Goal: Information Seeking & Learning: Learn about a topic

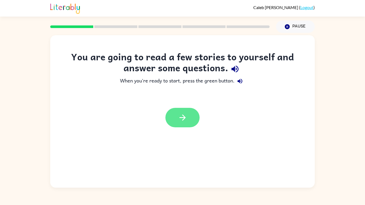
click at [177, 123] on button "button" at bounding box center [182, 118] width 34 height 20
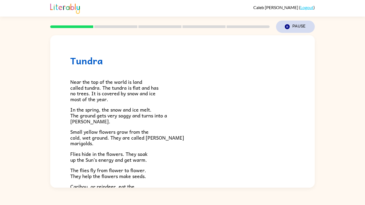
click at [290, 29] on button "Pause Pause" at bounding box center [295, 27] width 39 height 12
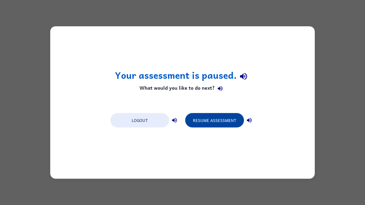
click at [208, 120] on button "Resume Assessment" at bounding box center [214, 120] width 59 height 14
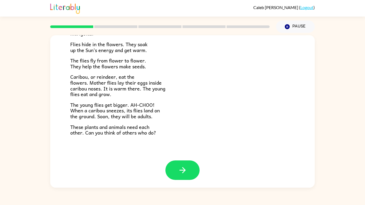
scroll to position [106, 0]
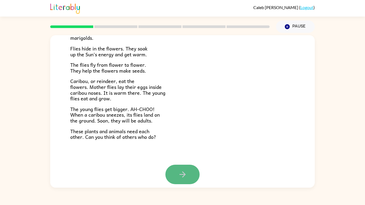
click at [175, 181] on button "button" at bounding box center [182, 175] width 34 height 20
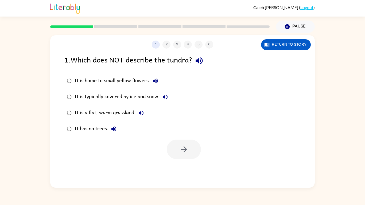
scroll to position [0, 0]
click at [155, 45] on button "1" at bounding box center [156, 45] width 8 height 8
click at [86, 26] on rect at bounding box center [71, 26] width 43 height 3
click at [290, 47] on button "Return to story" at bounding box center [286, 44] width 50 height 11
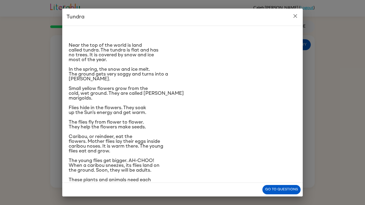
click at [294, 16] on icon "close" at bounding box center [295, 16] width 6 height 6
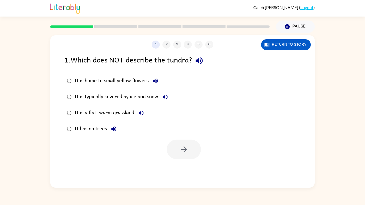
click at [104, 127] on div "It has no trees." at bounding box center [96, 129] width 45 height 11
click at [107, 114] on div "It is a flat, warm grassland." at bounding box center [110, 113] width 72 height 11
click at [123, 97] on div "It is typically covered by ice and snow." at bounding box center [122, 97] width 96 height 11
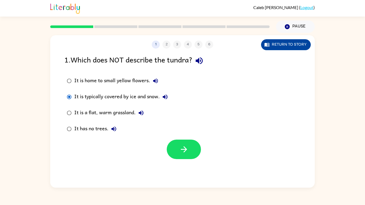
click at [292, 46] on button "Return to story" at bounding box center [286, 44] width 50 height 11
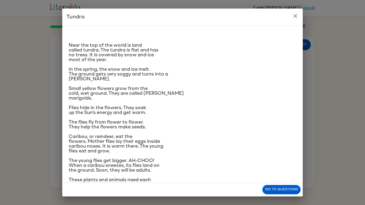
click at [298, 13] on icon "close" at bounding box center [295, 16] width 6 height 6
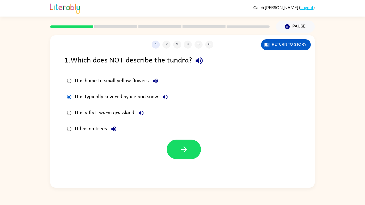
click at [117, 114] on div "It is a flat, warm grassland." at bounding box center [110, 113] width 72 height 11
click at [181, 149] on icon "button" at bounding box center [183, 149] width 9 height 9
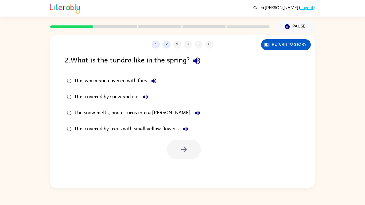
click at [284, 52] on div "1 2 3 4 5 6 Return to story 2 . What is the tundra like in the spring? It is wa…" at bounding box center [182, 111] width 265 height 153
click at [284, 47] on button "Return to story" at bounding box center [286, 44] width 50 height 11
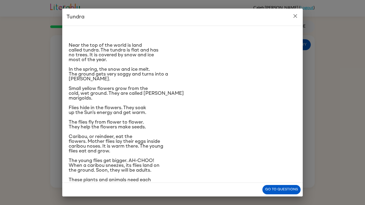
click at [295, 14] on icon "close" at bounding box center [295, 16] width 6 height 6
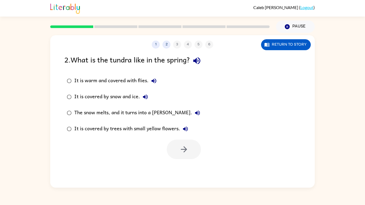
click at [153, 114] on div "The snow melts, and it turns into a marsh." at bounding box center [138, 113] width 129 height 11
click at [186, 148] on icon "button" at bounding box center [183, 149] width 9 height 9
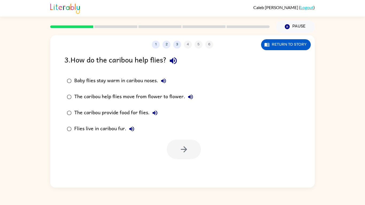
click at [138, 78] on div "Baby flies stay warm in caribou noses." at bounding box center [121, 81] width 95 height 11
click at [177, 149] on button "button" at bounding box center [184, 150] width 34 height 20
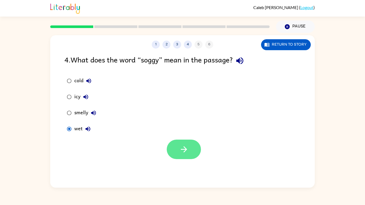
click at [191, 151] on button "button" at bounding box center [184, 150] width 34 height 20
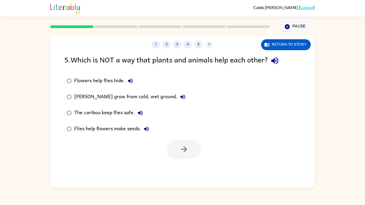
click at [109, 83] on div "Flowers help flies hide." at bounding box center [104, 81] width 61 height 11
click at [109, 84] on div "Flowers help flies hide." at bounding box center [104, 81] width 61 height 11
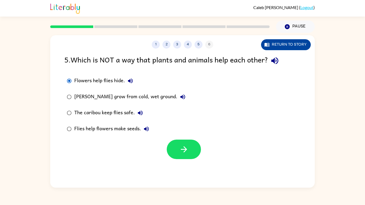
click at [275, 47] on button "Return to story" at bounding box center [286, 44] width 50 height 11
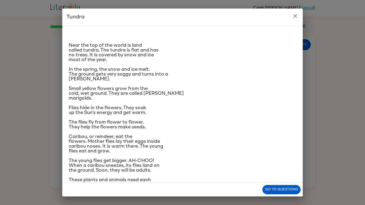
click at [292, 18] on icon "close" at bounding box center [295, 16] width 6 height 6
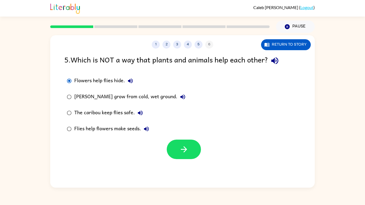
click at [259, 54] on div "1 2 3 4 5 6 Return to story 5 . Which is NOT a way that plants and animals help…" at bounding box center [182, 111] width 265 height 153
click at [125, 137] on label "Flies help flowers make seeds." at bounding box center [125, 129] width 129 height 16
click at [126, 135] on label "Flies help flowers make seeds." at bounding box center [125, 129] width 129 height 16
click at [119, 111] on div "The caribou keep flies safe." at bounding box center [109, 113] width 71 height 11
click at [112, 80] on div "Flowers help flies hide." at bounding box center [104, 81] width 61 height 11
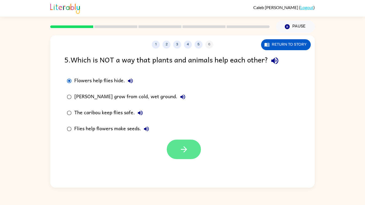
click at [182, 143] on button "button" at bounding box center [184, 150] width 34 height 20
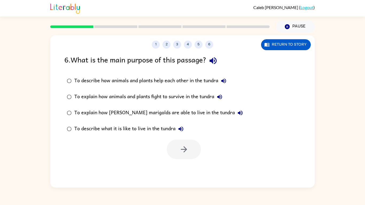
click at [214, 63] on icon "button" at bounding box center [213, 60] width 9 height 9
click at [214, 64] on icon "button" at bounding box center [213, 60] width 9 height 9
click at [180, 84] on div "To describe how animals and plants help each other in the tundra" at bounding box center [151, 81] width 155 height 11
click at [184, 146] on icon "button" at bounding box center [183, 149] width 9 height 9
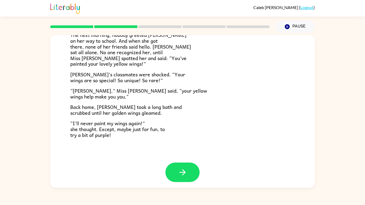
scroll to position [147, 0]
click at [172, 168] on button "button" at bounding box center [182, 173] width 34 height 20
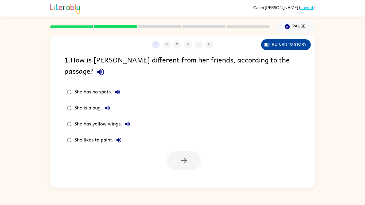
click at [290, 43] on button "Return to story" at bounding box center [286, 44] width 50 height 11
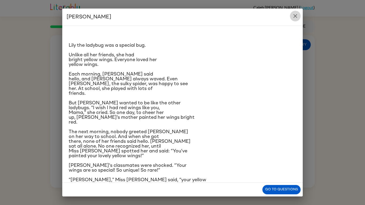
click at [296, 12] on button "close" at bounding box center [295, 16] width 11 height 11
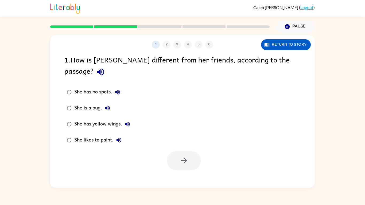
click at [91, 119] on div "She has yellow wings." at bounding box center [103, 124] width 59 height 11
click at [194, 153] on button "button" at bounding box center [184, 161] width 34 height 20
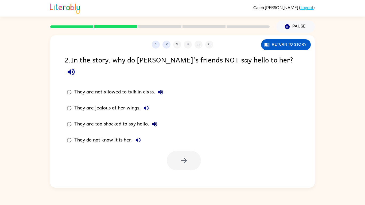
click at [125, 135] on div "They do not know it is her." at bounding box center [108, 140] width 69 height 11
click at [182, 156] on icon "button" at bounding box center [183, 160] width 9 height 9
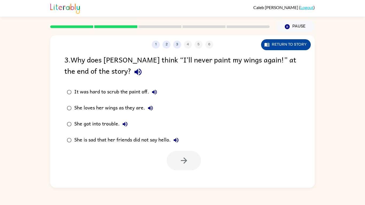
click at [278, 40] on button "Return to story" at bounding box center [286, 44] width 50 height 11
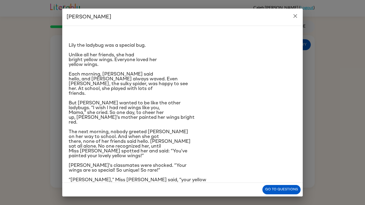
scroll to position [47, 0]
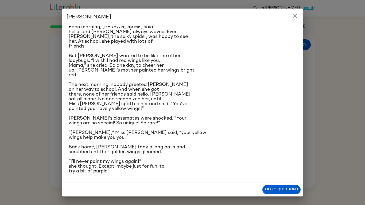
click at [294, 16] on icon "close" at bounding box center [295, 16] width 6 height 6
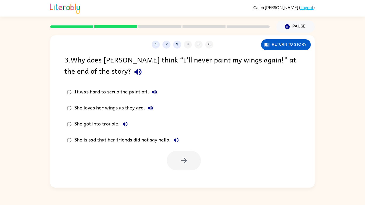
click at [109, 137] on div "She is sad that her friends did not say hello." at bounding box center [127, 140] width 107 height 11
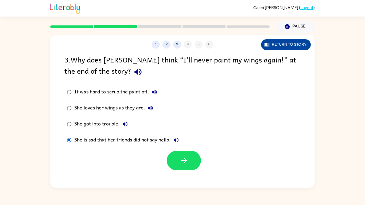
click at [276, 43] on button "Return to story" at bounding box center [286, 44] width 50 height 11
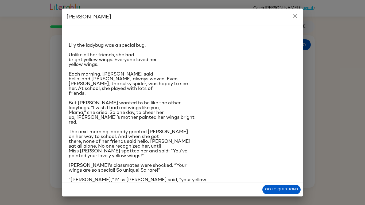
click at [291, 18] on button "close" at bounding box center [295, 16] width 11 height 11
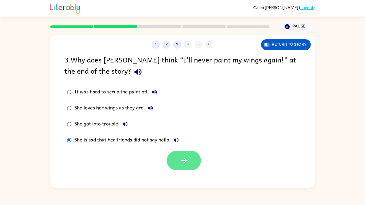
click at [193, 165] on button "button" at bounding box center [184, 161] width 34 height 20
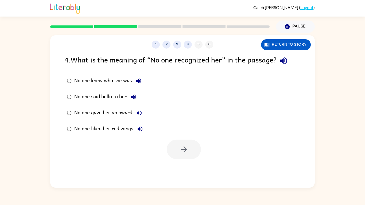
click at [125, 76] on div "No one knew who she was." at bounding box center [109, 81] width 70 height 11
click at [185, 150] on icon "button" at bounding box center [183, 149] width 9 height 9
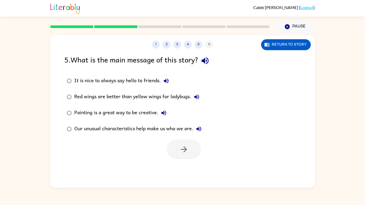
click at [167, 130] on div "Our unusual characteristics help make us who we are." at bounding box center [139, 129] width 130 height 11
click at [187, 149] on icon "button" at bounding box center [183, 149] width 9 height 9
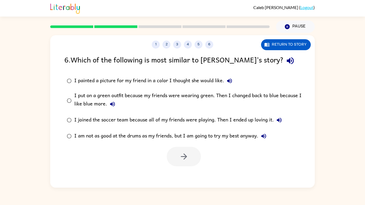
click at [180, 157] on div at bounding box center [184, 157] width 34 height 20
click at [170, 90] on label "I put on a green outfit because my friends were wearing green. Then I changed b…" at bounding box center [185, 100] width 249 height 23
click at [176, 152] on button "button" at bounding box center [184, 157] width 34 height 20
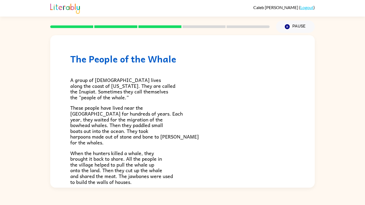
scroll to position [0, 0]
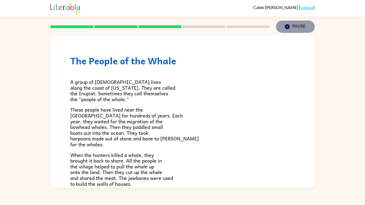
click at [308, 27] on button "Pause Pause" at bounding box center [295, 27] width 39 height 12
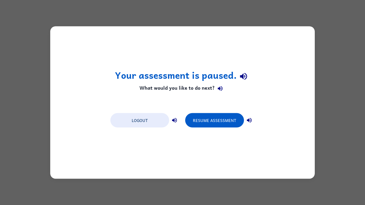
click at [308, 27] on div "Your assessment is paused. What would you like to do next? Logout Resume Assess…" at bounding box center [182, 102] width 265 height 153
click at [225, 116] on button "Resume Assessment" at bounding box center [214, 120] width 59 height 14
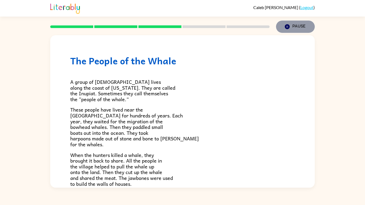
click at [293, 25] on button "Pause Pause" at bounding box center [295, 27] width 39 height 12
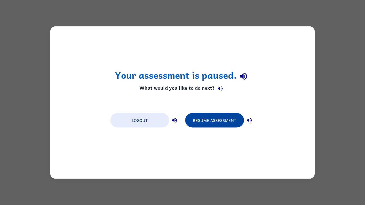
click at [211, 120] on button "Resume Assessment" at bounding box center [214, 120] width 59 height 14
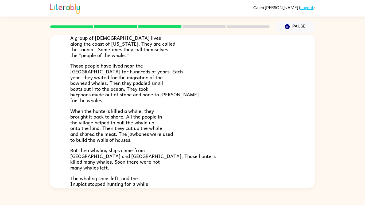
scroll to position [45, 0]
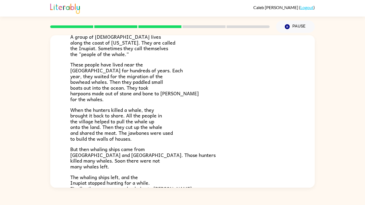
click at [97, 64] on span "These people have lived near the Arctic Ocean for hundreds of years. Each year,…" at bounding box center [134, 82] width 129 height 43
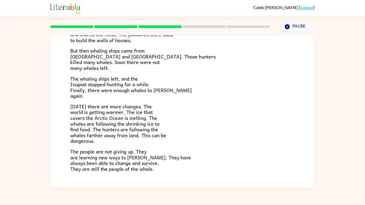
scroll to position [180, 0]
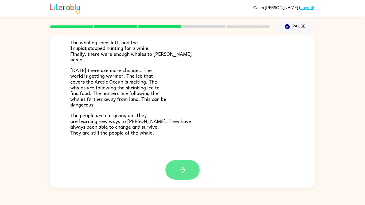
click at [190, 178] on button "button" at bounding box center [182, 170] width 34 height 20
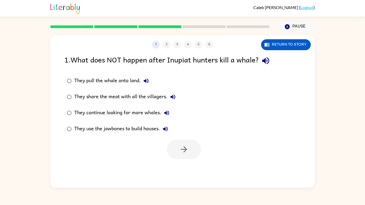
scroll to position [0, 0]
click at [282, 46] on button "Return to story" at bounding box center [286, 44] width 50 height 11
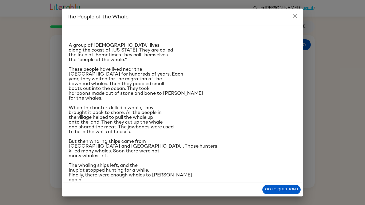
click at [296, 16] on icon "close" at bounding box center [296, 16] width 4 height 4
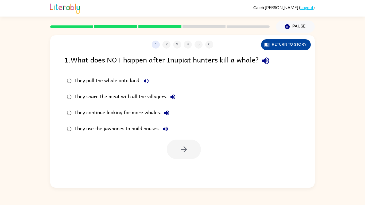
click at [283, 41] on button "Return to story" at bounding box center [286, 44] width 50 height 11
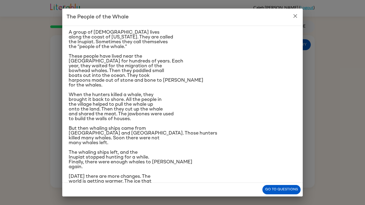
scroll to position [16, 0]
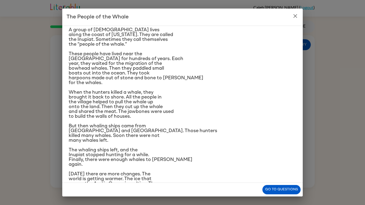
click at [290, 18] on h2 "The People of the Whale" at bounding box center [182, 17] width 241 height 17
click at [294, 18] on icon "close" at bounding box center [296, 16] width 4 height 4
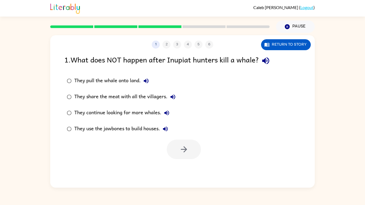
click at [157, 98] on div "They share the meat with all the villagers." at bounding box center [126, 97] width 104 height 11
click at [189, 155] on button "button" at bounding box center [184, 150] width 34 height 20
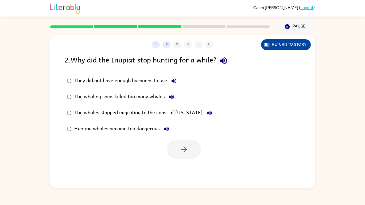
click at [281, 49] on button "Return to story" at bounding box center [286, 44] width 50 height 11
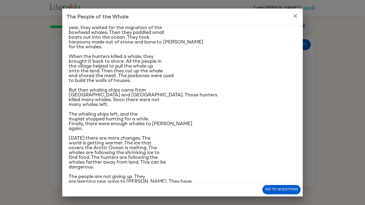
scroll to position [42, 0]
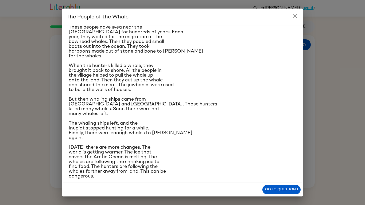
click at [300, 10] on h2 "The People of the Whale" at bounding box center [182, 17] width 241 height 17
click at [298, 13] on icon "close" at bounding box center [295, 16] width 6 height 6
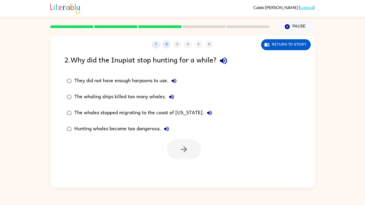
click at [159, 98] on div "The whaling ships killed too many whales." at bounding box center [125, 97] width 103 height 11
click at [182, 149] on icon "button" at bounding box center [184, 149] width 6 height 6
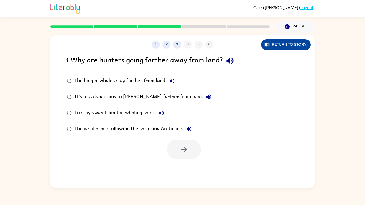
click at [274, 41] on button "Return to story" at bounding box center [286, 44] width 50 height 11
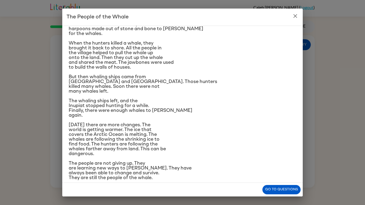
scroll to position [71, 0]
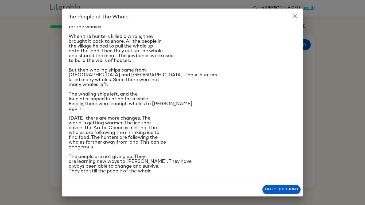
click at [296, 13] on icon "close" at bounding box center [295, 16] width 6 height 6
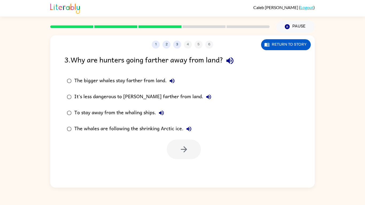
click at [152, 131] on div "The whales are following the shrinking Arctic ice." at bounding box center [134, 129] width 120 height 11
click at [174, 144] on button "button" at bounding box center [184, 150] width 34 height 20
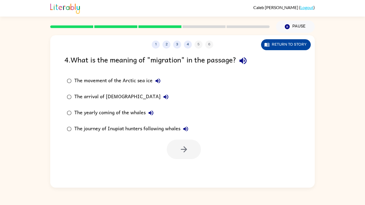
click at [301, 48] on button "Return to story" at bounding box center [286, 44] width 50 height 11
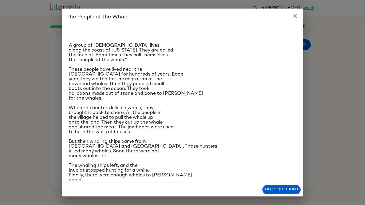
click at [297, 14] on icon "close" at bounding box center [295, 16] width 6 height 6
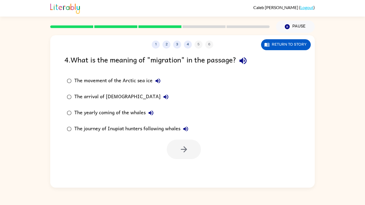
click at [116, 112] on div "The yearly coming of the whales" at bounding box center [115, 113] width 82 height 11
click at [123, 146] on div at bounding box center [182, 148] width 265 height 22
click at [186, 146] on icon "button" at bounding box center [183, 149] width 9 height 9
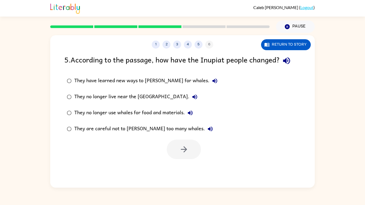
click at [163, 113] on div "They no longer use whales for food and materials." at bounding box center [134, 113] width 121 height 11
click at [175, 157] on button "button" at bounding box center [184, 150] width 34 height 20
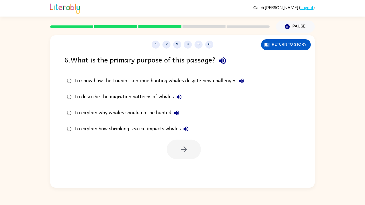
click at [145, 127] on div "To explain how shrinking sea ice impacts whales" at bounding box center [132, 129] width 117 height 11
click at [202, 156] on div at bounding box center [182, 148] width 265 height 22
click at [195, 154] on button "button" at bounding box center [184, 150] width 34 height 20
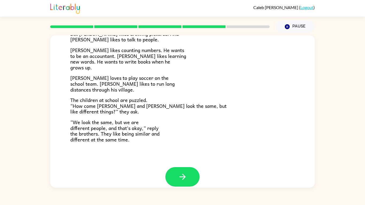
scroll to position [109, 0]
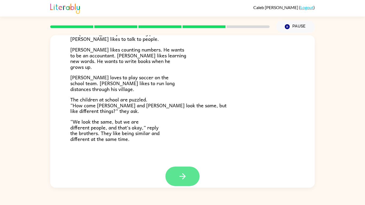
click at [180, 168] on button "button" at bounding box center [182, 177] width 34 height 20
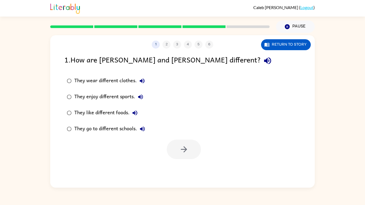
click at [104, 101] on div "They enjoy different sports." at bounding box center [110, 97] width 72 height 11
click at [187, 156] on button "button" at bounding box center [184, 150] width 34 height 20
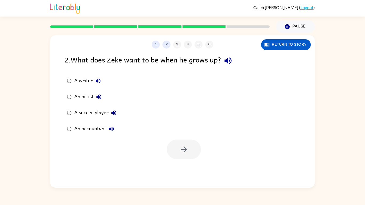
click at [85, 84] on div "A writer" at bounding box center [88, 81] width 29 height 11
click at [172, 157] on button "button" at bounding box center [184, 150] width 34 height 20
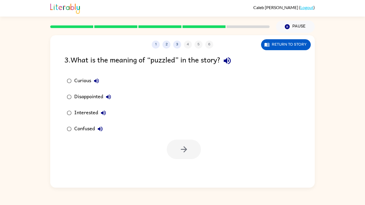
click at [85, 115] on div "Interested" at bounding box center [91, 113] width 34 height 11
click at [76, 126] on div "Confused" at bounding box center [89, 129] width 31 height 11
click at [171, 154] on button "button" at bounding box center [184, 150] width 34 height 20
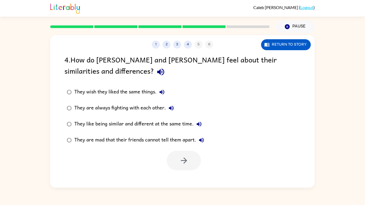
click at [154, 126] on div "They like being similar and different at the same time." at bounding box center [139, 124] width 130 height 11
click at [191, 160] on button "button" at bounding box center [184, 161] width 34 height 20
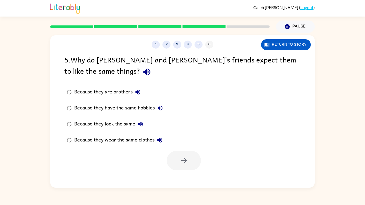
click at [114, 91] on div "Because they are brothers" at bounding box center [108, 92] width 69 height 11
click at [123, 118] on label "Because they look the same" at bounding box center [114, 124] width 107 height 16
click at [177, 165] on button "button" at bounding box center [184, 161] width 34 height 20
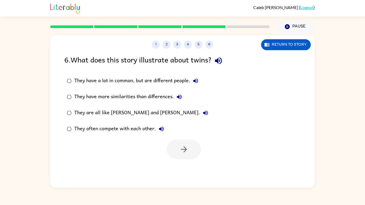
click at [124, 99] on div "They have more similarities than differences." at bounding box center [129, 97] width 110 height 11
click at [188, 142] on button "button" at bounding box center [184, 150] width 34 height 20
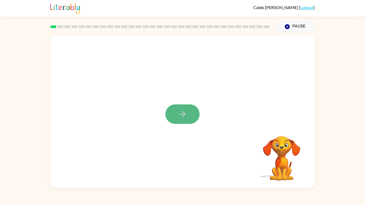
click at [181, 111] on icon "button" at bounding box center [182, 114] width 9 height 9
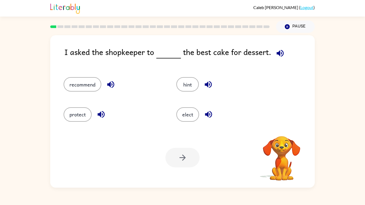
click at [117, 81] on div "recommend" at bounding box center [114, 84] width 101 height 14
click at [97, 82] on button "recommend" at bounding box center [83, 84] width 38 height 14
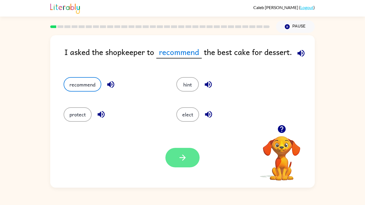
click at [191, 153] on button "button" at bounding box center [182, 158] width 34 height 20
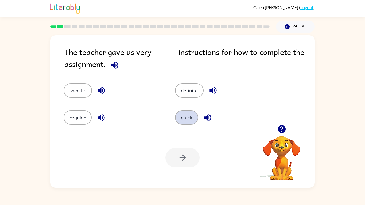
click at [184, 121] on button "quick" at bounding box center [186, 117] width 23 height 14
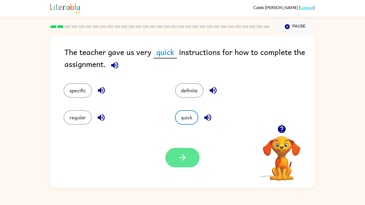
click at [191, 149] on button "button" at bounding box center [182, 158] width 34 height 20
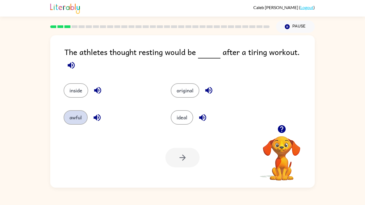
click at [68, 110] on button "awful" at bounding box center [76, 117] width 24 height 14
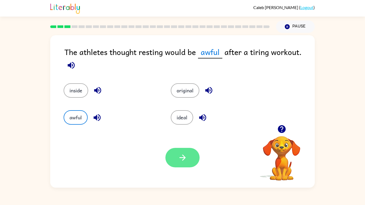
click at [183, 159] on icon "button" at bounding box center [182, 158] width 6 height 6
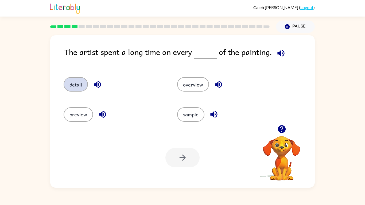
click at [85, 86] on button "detail" at bounding box center [76, 84] width 24 height 14
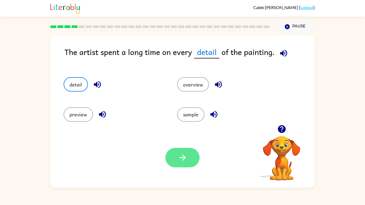
click at [182, 155] on icon "button" at bounding box center [182, 157] width 9 height 9
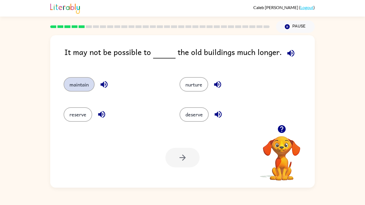
click at [83, 86] on button "maintain" at bounding box center [79, 84] width 31 height 14
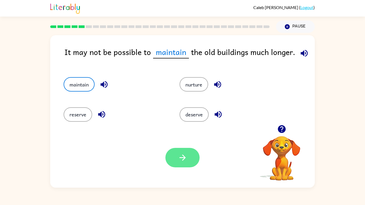
click at [180, 161] on icon "button" at bounding box center [182, 157] width 9 height 9
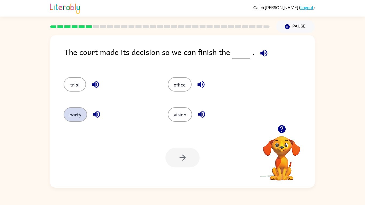
click at [67, 115] on button "party" at bounding box center [76, 114] width 24 height 14
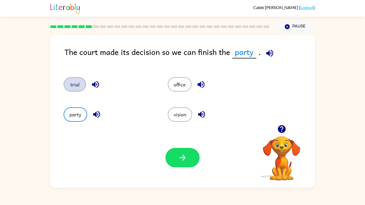
click at [81, 91] on button "trial" at bounding box center [75, 84] width 22 height 14
click at [70, 118] on button "party" at bounding box center [76, 114] width 24 height 14
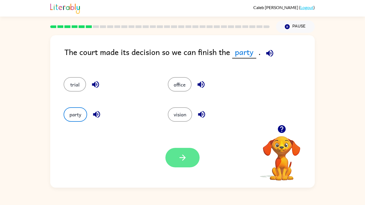
click at [187, 162] on icon "button" at bounding box center [182, 157] width 9 height 9
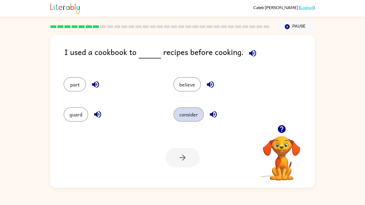
click at [185, 119] on button "consider" at bounding box center [188, 114] width 30 height 14
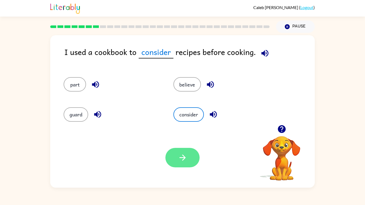
click at [178, 154] on icon "button" at bounding box center [182, 157] width 9 height 9
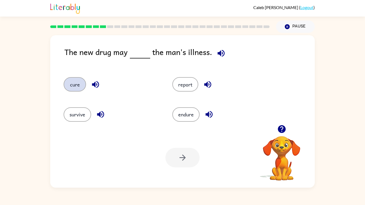
click at [72, 85] on button "cure" at bounding box center [75, 84] width 22 height 14
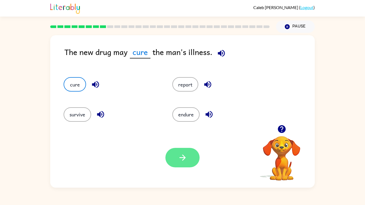
click at [176, 163] on button "button" at bounding box center [182, 158] width 34 height 20
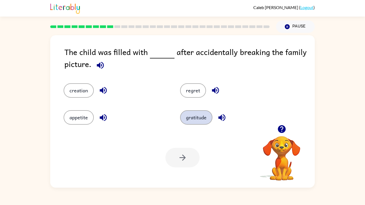
click at [197, 113] on button "gratitude" at bounding box center [196, 117] width 32 height 14
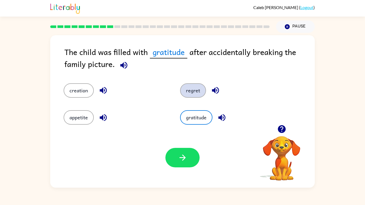
click at [196, 92] on button "regret" at bounding box center [193, 90] width 26 height 14
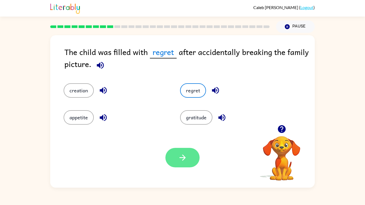
click at [182, 160] on icon "button" at bounding box center [182, 157] width 9 height 9
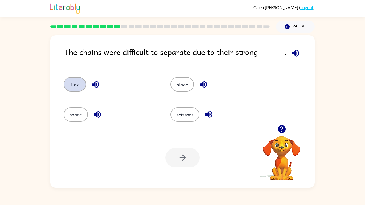
click at [75, 83] on button "link" at bounding box center [75, 84] width 22 height 14
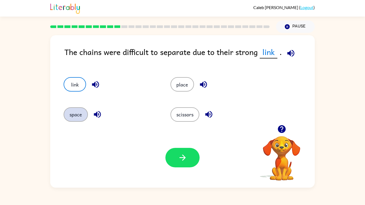
click at [75, 115] on button "space" at bounding box center [76, 114] width 24 height 14
click at [176, 168] on div at bounding box center [182, 158] width 34 height 20
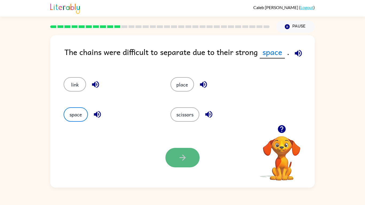
click at [182, 161] on icon "button" at bounding box center [182, 157] width 9 height 9
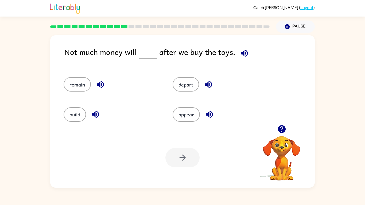
click at [78, 92] on div "remain" at bounding box center [107, 82] width 109 height 30
click at [81, 86] on button "remain" at bounding box center [77, 84] width 27 height 14
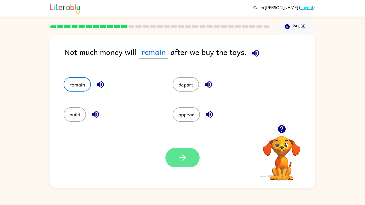
click at [190, 161] on button "button" at bounding box center [182, 158] width 34 height 20
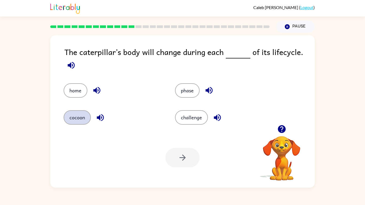
click at [75, 117] on button "cocoon" at bounding box center [77, 117] width 27 height 14
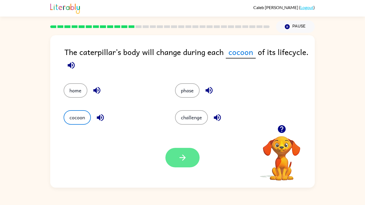
click at [186, 167] on button "button" at bounding box center [182, 158] width 34 height 20
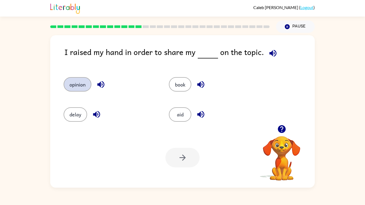
click at [82, 89] on button "opinion" at bounding box center [78, 84] width 28 height 14
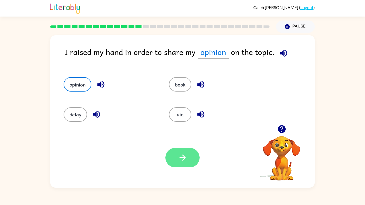
click at [181, 155] on icon "button" at bounding box center [182, 157] width 9 height 9
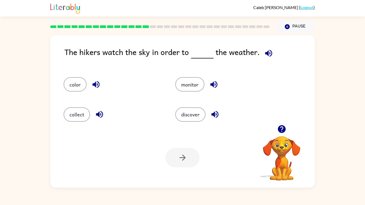
click at [191, 93] on div "monitor" at bounding box center [221, 82] width 112 height 30
click at [193, 86] on button "monitor" at bounding box center [189, 84] width 29 height 14
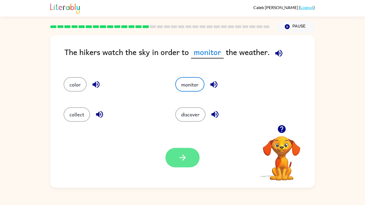
click at [186, 156] on icon "button" at bounding box center [182, 157] width 9 height 9
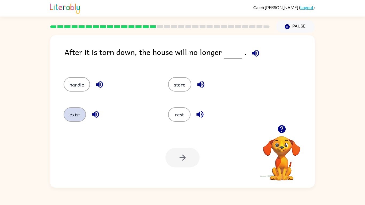
click at [71, 113] on button "exist" at bounding box center [75, 114] width 22 height 14
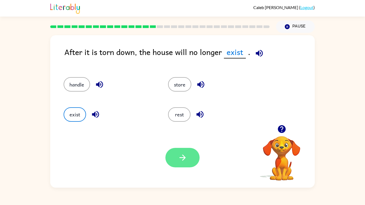
click at [178, 162] on icon "button" at bounding box center [182, 157] width 9 height 9
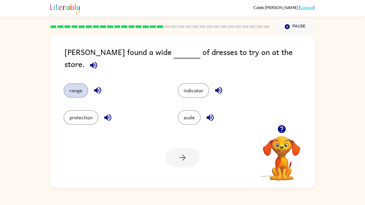
click at [71, 85] on button "range" at bounding box center [76, 90] width 25 height 14
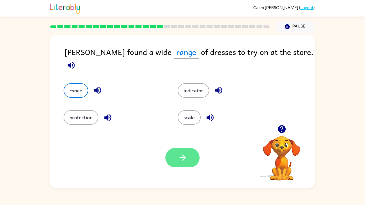
click at [176, 165] on button "button" at bounding box center [182, 158] width 34 height 20
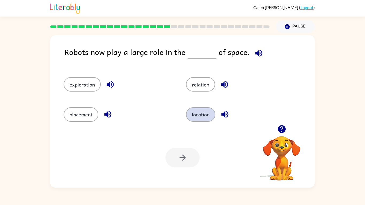
click at [198, 113] on button "location" at bounding box center [200, 114] width 29 height 14
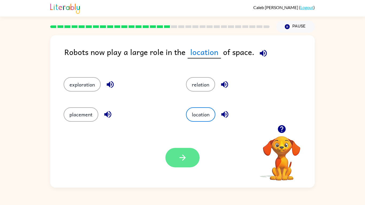
click at [181, 156] on icon "button" at bounding box center [182, 157] width 9 height 9
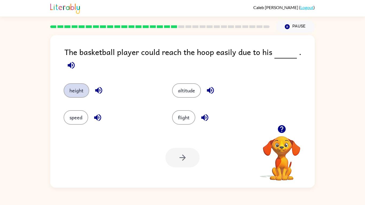
click at [69, 88] on button "height" at bounding box center [77, 90] width 26 height 14
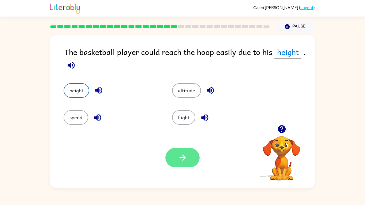
click at [192, 164] on button "button" at bounding box center [182, 158] width 34 height 20
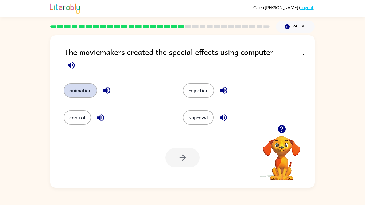
click at [86, 97] on button "animation" at bounding box center [81, 90] width 34 height 14
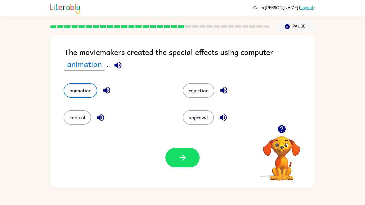
click at [189, 147] on div "Your browser must support playing .mp4 files to use Literably. Please try using…" at bounding box center [182, 158] width 265 height 60
click at [188, 150] on button "button" at bounding box center [182, 158] width 34 height 20
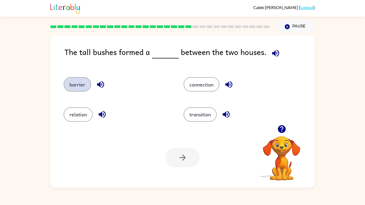
click at [72, 84] on button "barrier" at bounding box center [78, 84] width 28 height 14
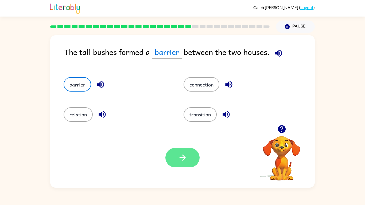
click at [186, 159] on icon "button" at bounding box center [182, 157] width 9 height 9
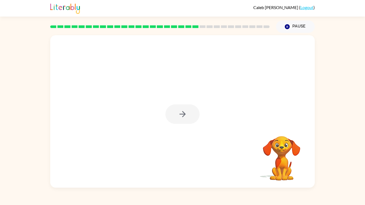
click at [195, 108] on div at bounding box center [182, 115] width 34 height 20
click at [187, 115] on button "button" at bounding box center [182, 115] width 34 height 20
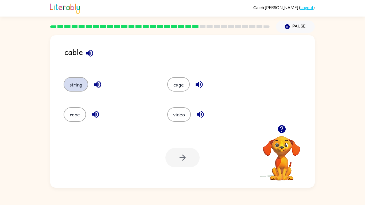
click at [87, 82] on button "string" at bounding box center [76, 84] width 25 height 14
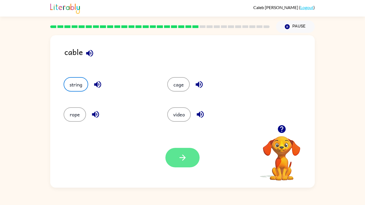
click at [171, 160] on button "button" at bounding box center [182, 158] width 34 height 20
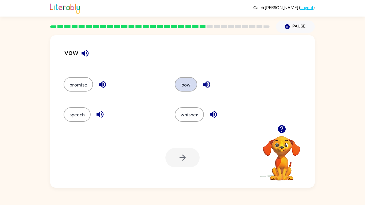
click at [180, 83] on button "bow" at bounding box center [186, 84] width 22 height 14
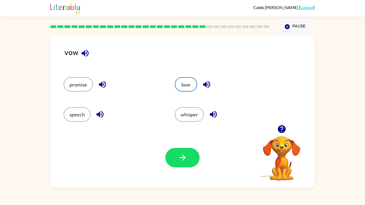
click at [176, 169] on div "Your browser must support playing .mp4 files to use Literably. Please try using…" at bounding box center [182, 158] width 265 height 60
click at [182, 162] on icon "button" at bounding box center [182, 157] width 9 height 9
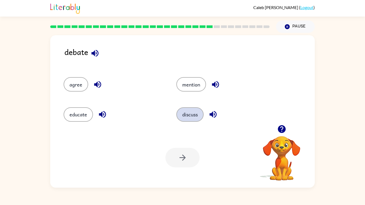
click at [195, 113] on button "discuss" at bounding box center [189, 114] width 27 height 14
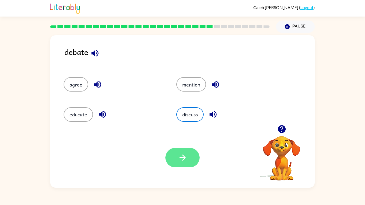
click at [173, 154] on button "button" at bounding box center [182, 158] width 34 height 20
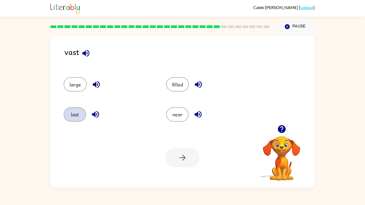
click at [81, 118] on button "last" at bounding box center [75, 114] width 22 height 14
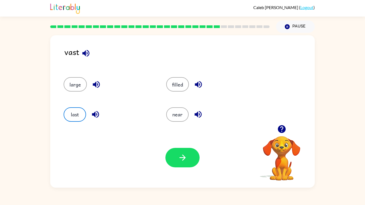
click at [169, 144] on div "Your browser must support playing .mp4 files to use Literably. Please try using…" at bounding box center [182, 158] width 265 height 60
click at [182, 151] on button "button" at bounding box center [182, 158] width 34 height 20
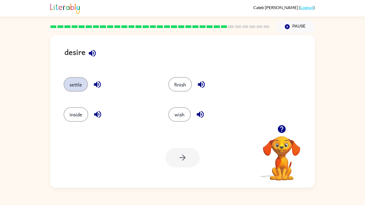
click at [71, 87] on button "settle" at bounding box center [76, 84] width 24 height 14
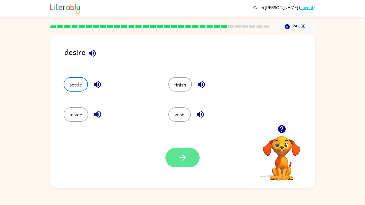
click at [186, 155] on icon "button" at bounding box center [182, 157] width 9 height 9
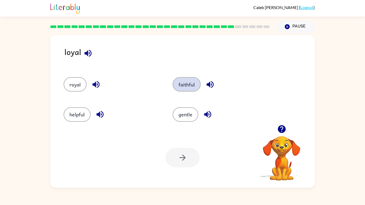
click at [192, 80] on button "faithful" at bounding box center [187, 84] width 28 height 14
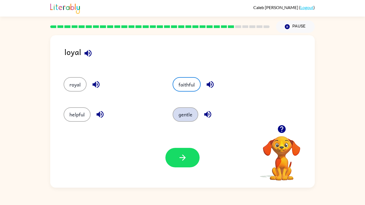
click at [181, 111] on button "gentle" at bounding box center [186, 114] width 26 height 14
click at [74, 113] on button "helpful" at bounding box center [77, 114] width 27 height 14
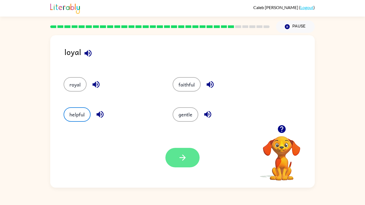
click at [171, 152] on button "button" at bounding box center [182, 158] width 34 height 20
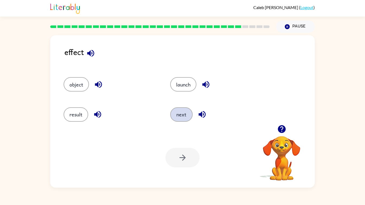
click at [186, 112] on button "next" at bounding box center [181, 114] width 22 height 14
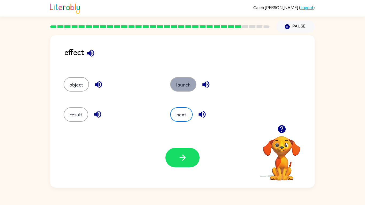
click at [173, 87] on button "launch" at bounding box center [183, 84] width 26 height 14
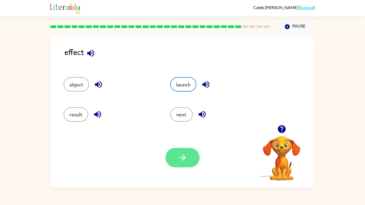
click at [183, 165] on button "button" at bounding box center [182, 158] width 34 height 20
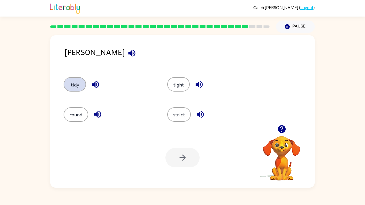
click at [72, 79] on button "tidy" at bounding box center [75, 84] width 22 height 14
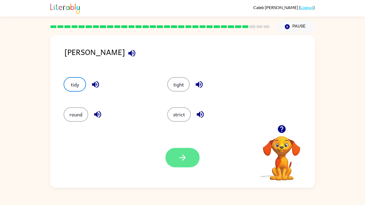
click at [175, 155] on button "button" at bounding box center [182, 158] width 34 height 20
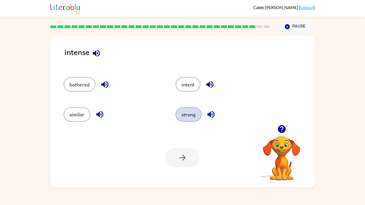
click at [188, 115] on button "strong" at bounding box center [189, 114] width 26 height 14
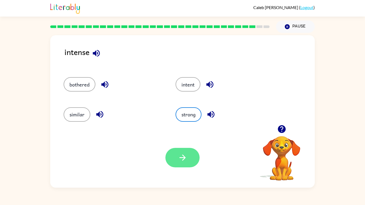
click at [180, 151] on button "button" at bounding box center [182, 158] width 34 height 20
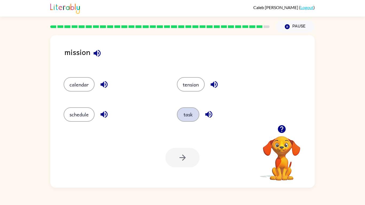
click at [182, 119] on button "task" at bounding box center [188, 114] width 22 height 14
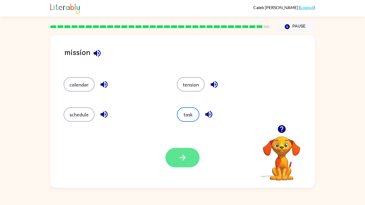
click at [188, 152] on button "button" at bounding box center [182, 158] width 34 height 20
